Goal: Check status: Check status

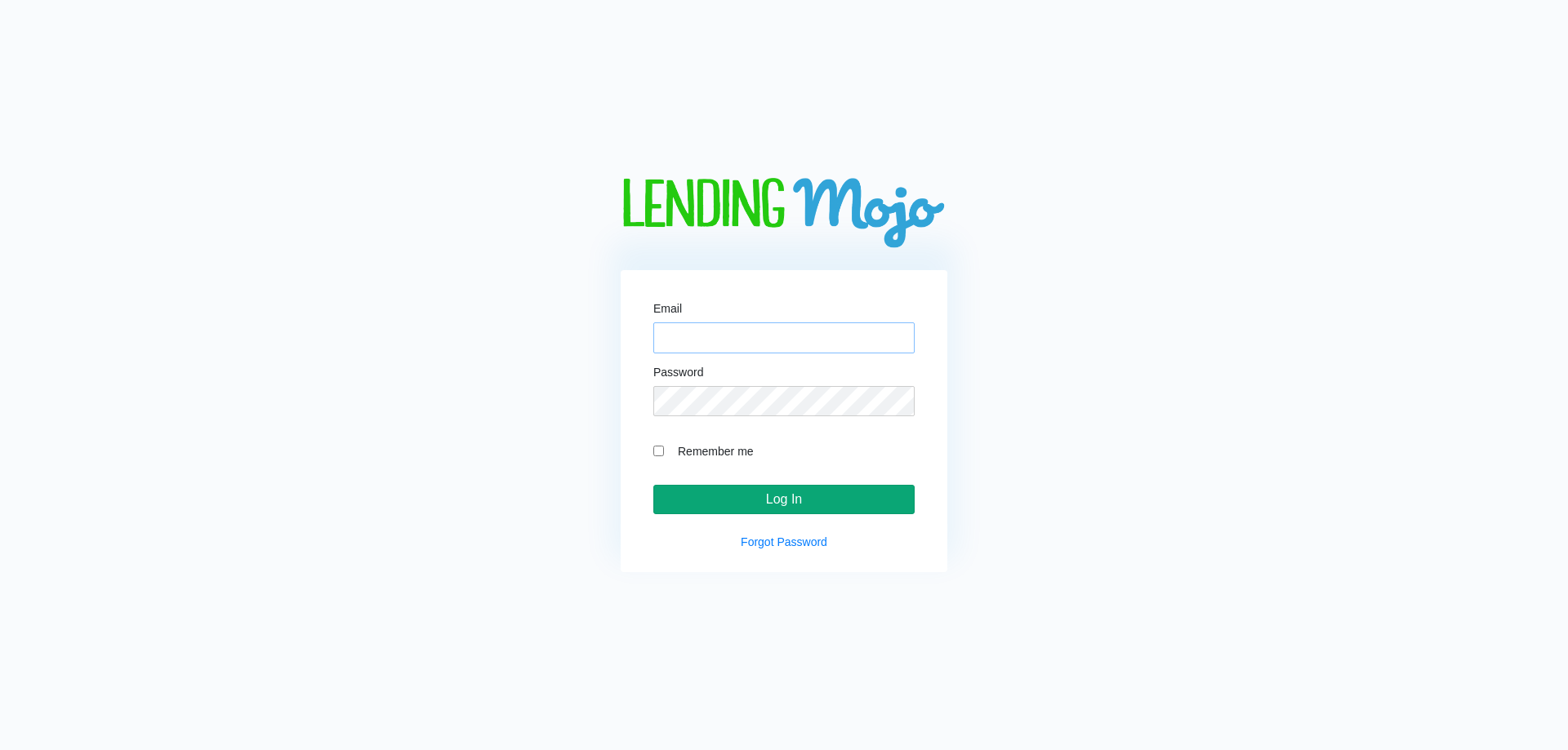
type input "[EMAIL_ADDRESS][DOMAIN_NAME]"
click at [851, 512] on input "Log In" at bounding box center [784, 500] width 261 height 29
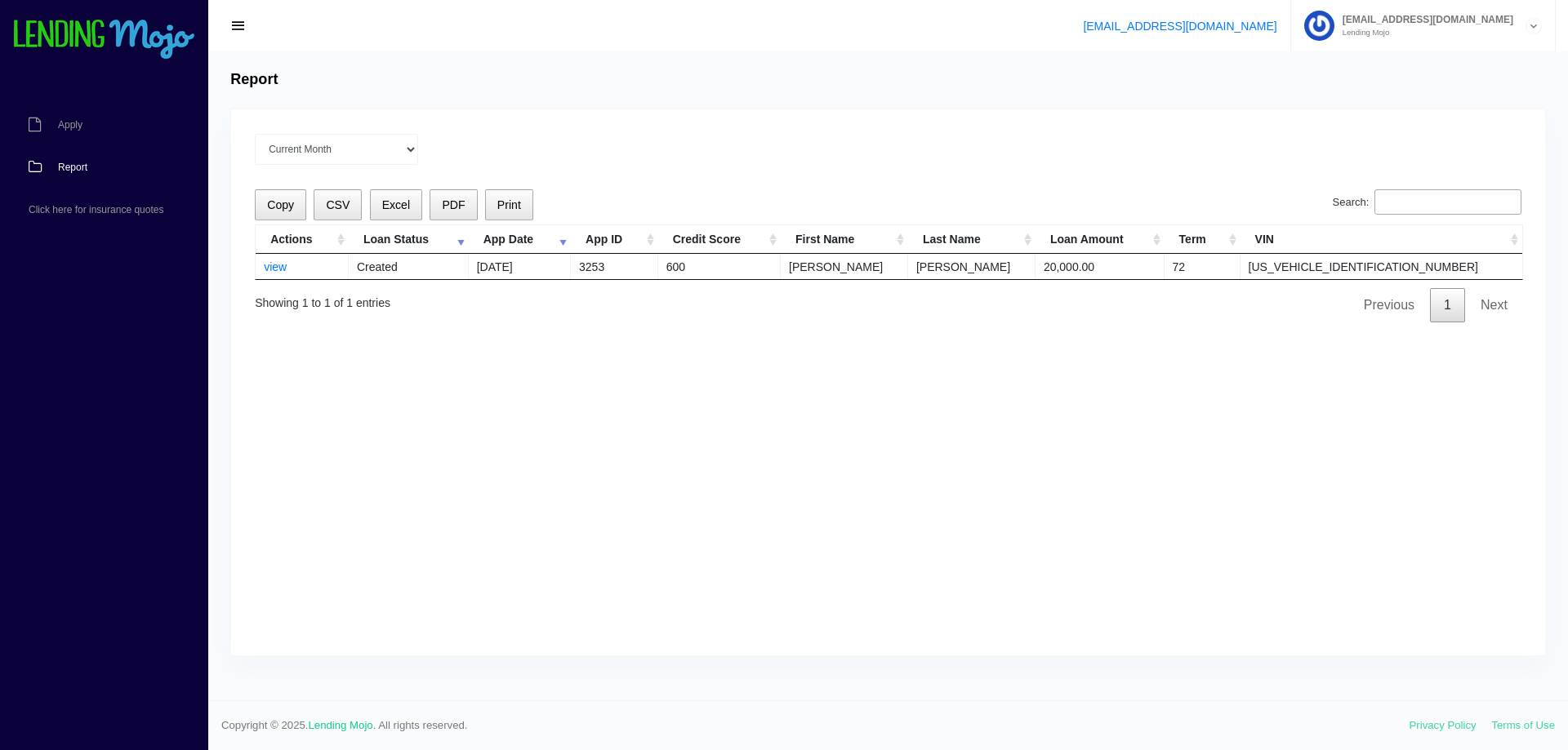
click at [839, 361] on div "Current Month Aug 2025 Jul 2025 Jun 2025 May 2025 Apr 2025 All time Loading Cop…" at bounding box center [888, 382] width 1314 height 547
click at [648, 146] on div "Current Month Aug 2025 Jul 2025 Jun 2025 May 2025 Apr 2025 All time" at bounding box center [888, 150] width 1267 height 31
click at [273, 268] on link "view" at bounding box center [275, 266] width 23 height 13
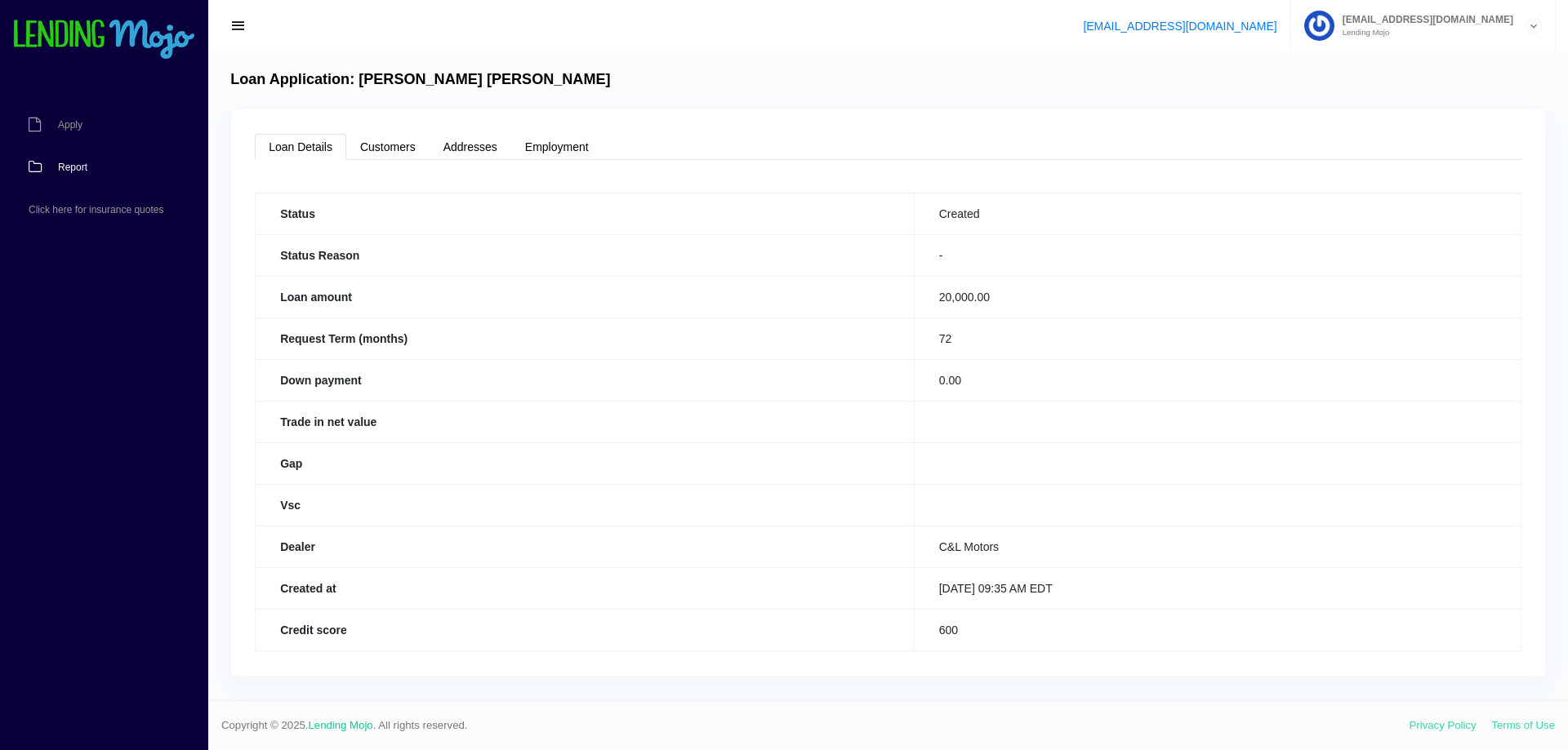
click at [68, 174] on link "Report" at bounding box center [96, 167] width 192 height 43
